Goal: Register for event/course

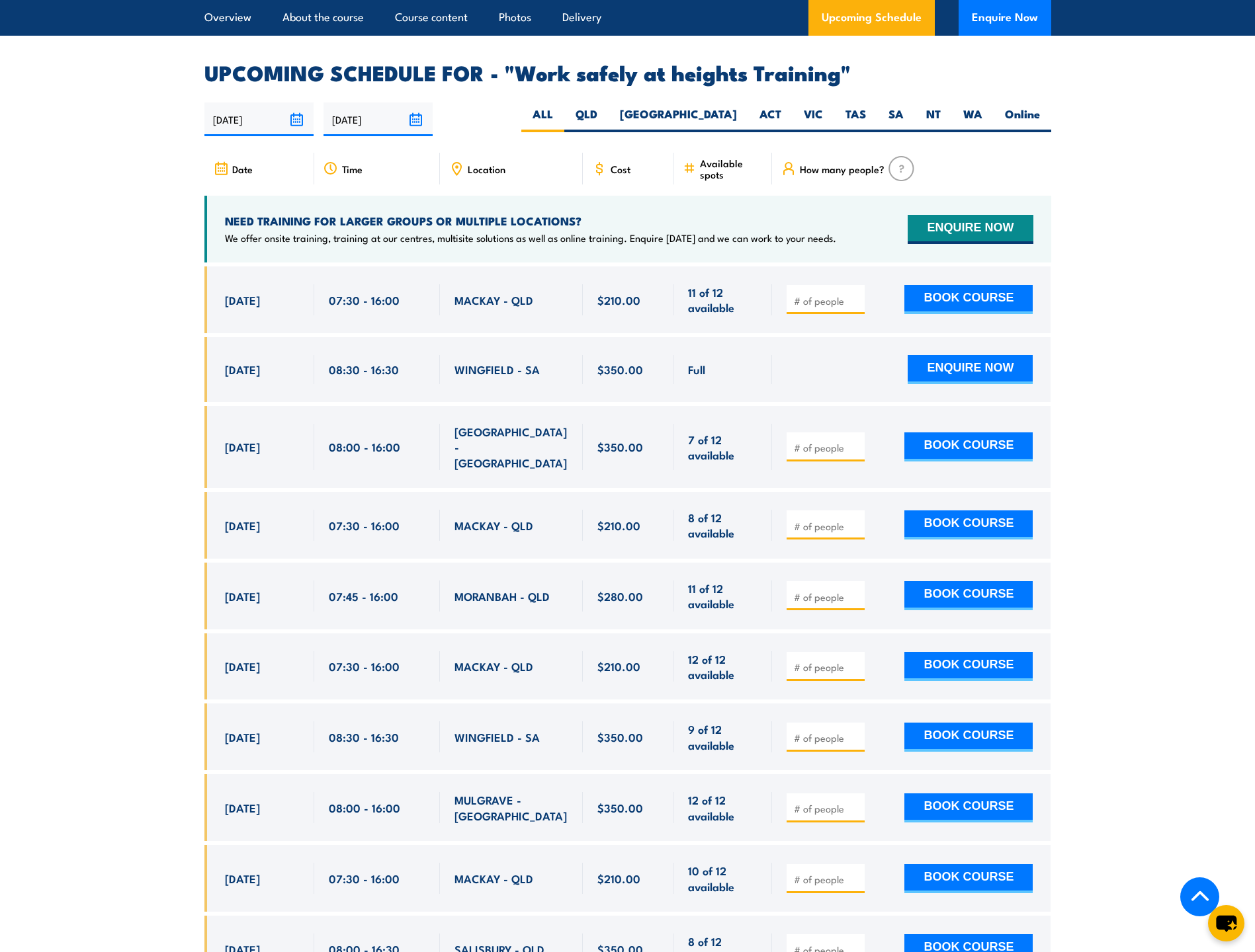
scroll to position [2050, 0]
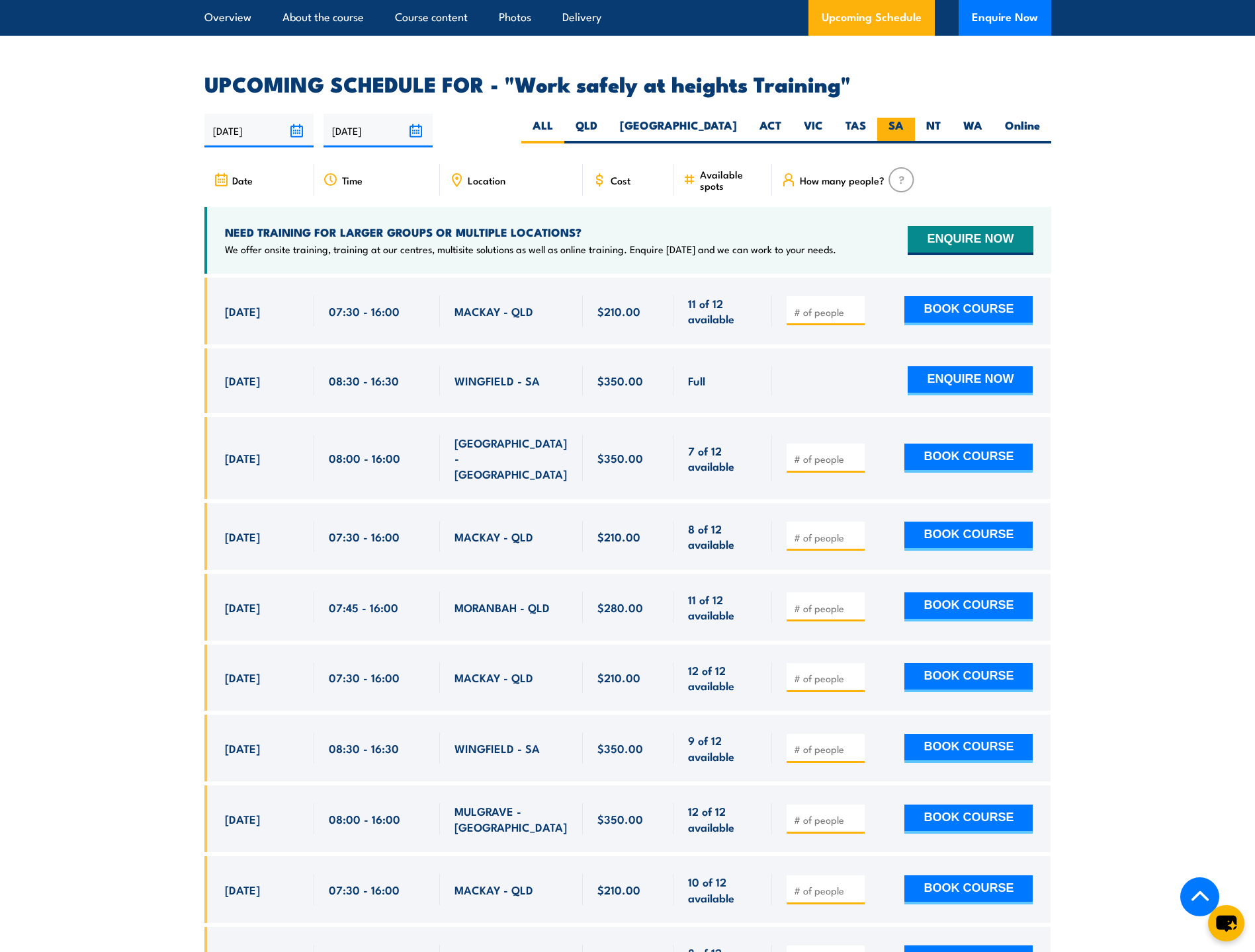
click at [889, 118] on label "SA" at bounding box center [896, 130] width 38 height 26
click at [903, 118] on input "SA" at bounding box center [908, 122] width 9 height 9
radio input "true"
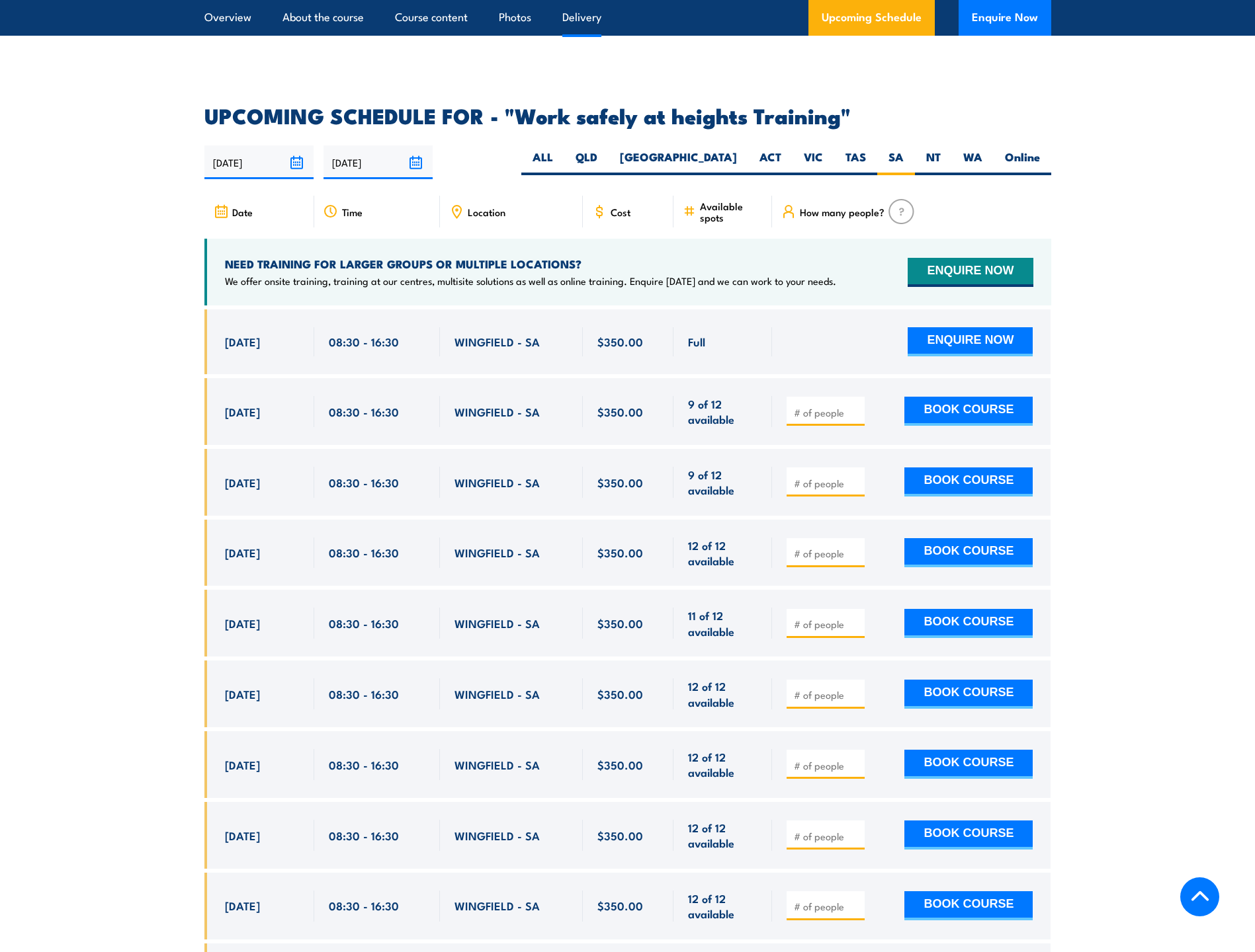
scroll to position [2104, 0]
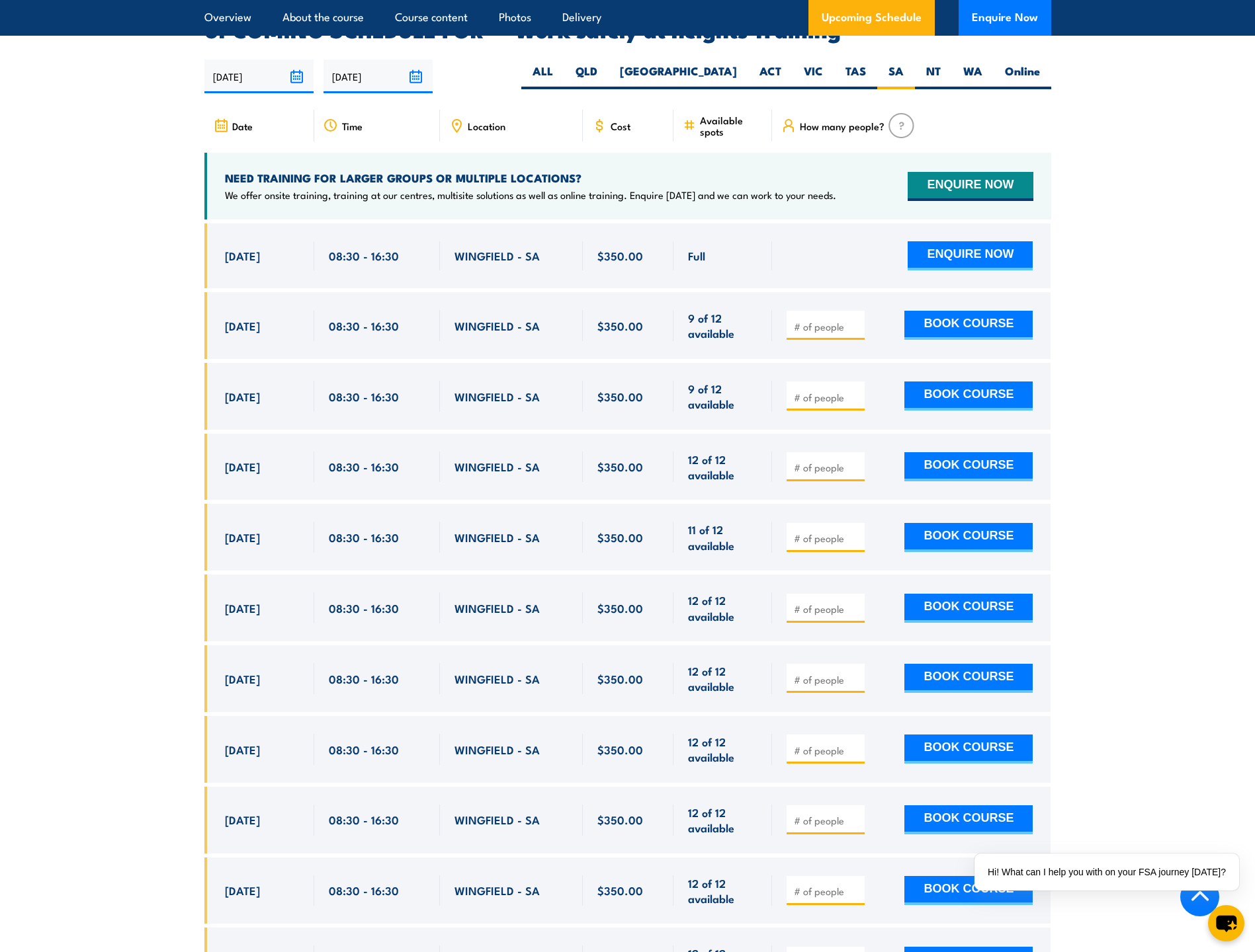
click at [190, 76] on section "UPCOMING SCHEDULE FOR - "Work safely at heights Training" 30/09/2025 29/03/2026" at bounding box center [628, 552] width 1255 height 1065
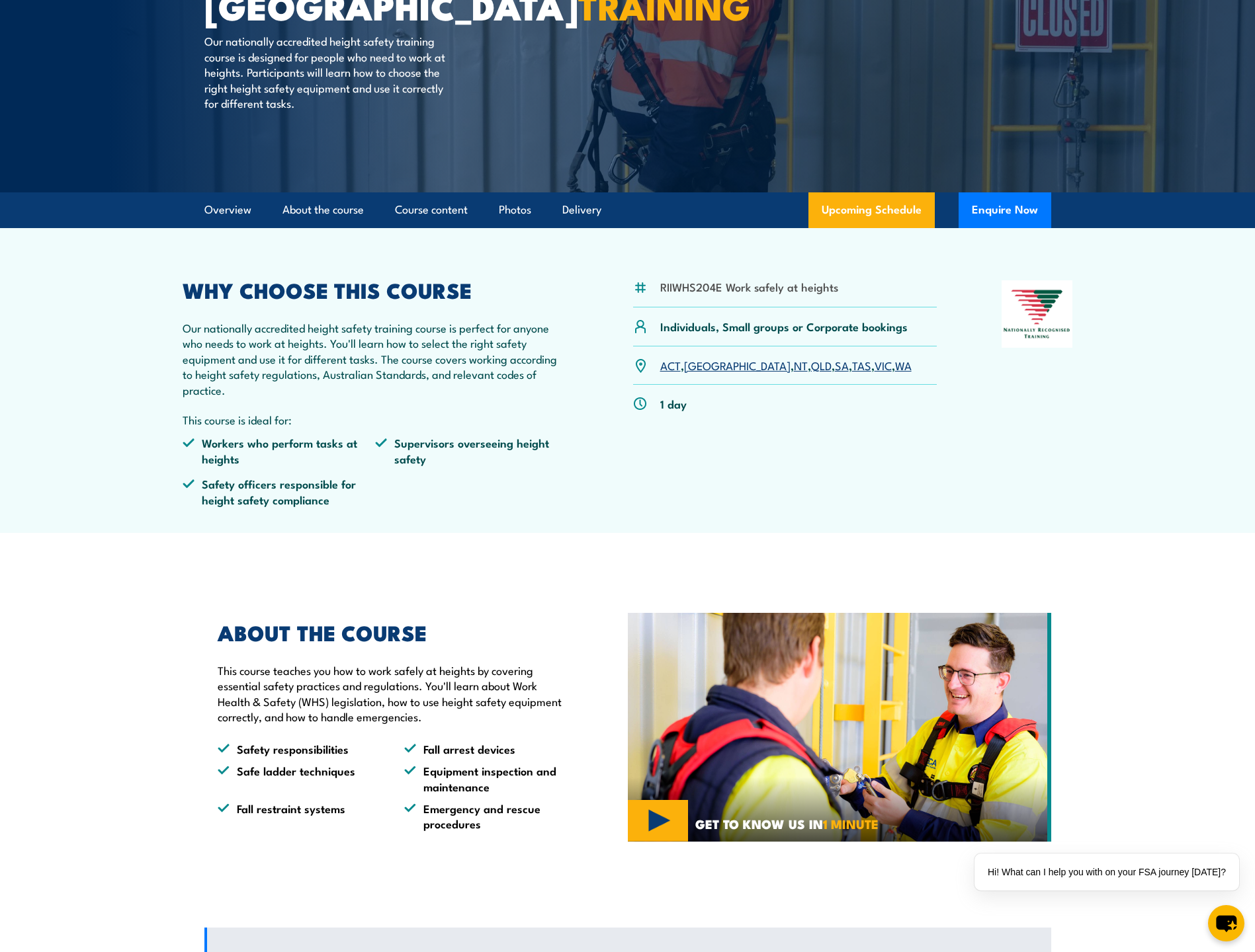
scroll to position [0, 0]
